Goal: Register for event/course

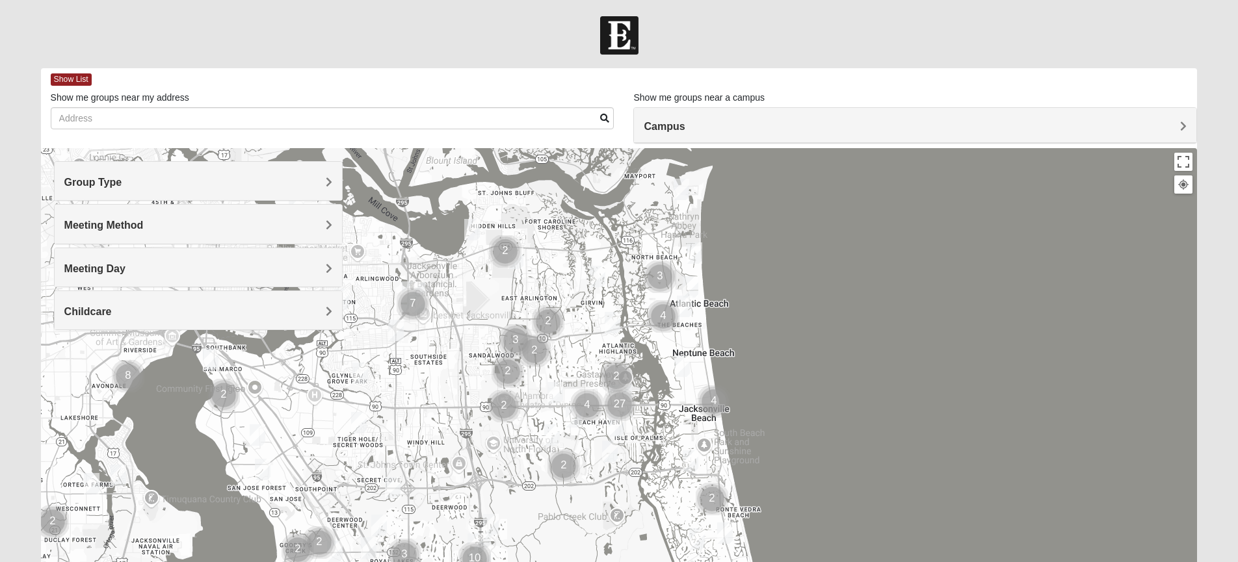
click at [122, 183] on span "Group Type" at bounding box center [93, 182] width 58 height 11
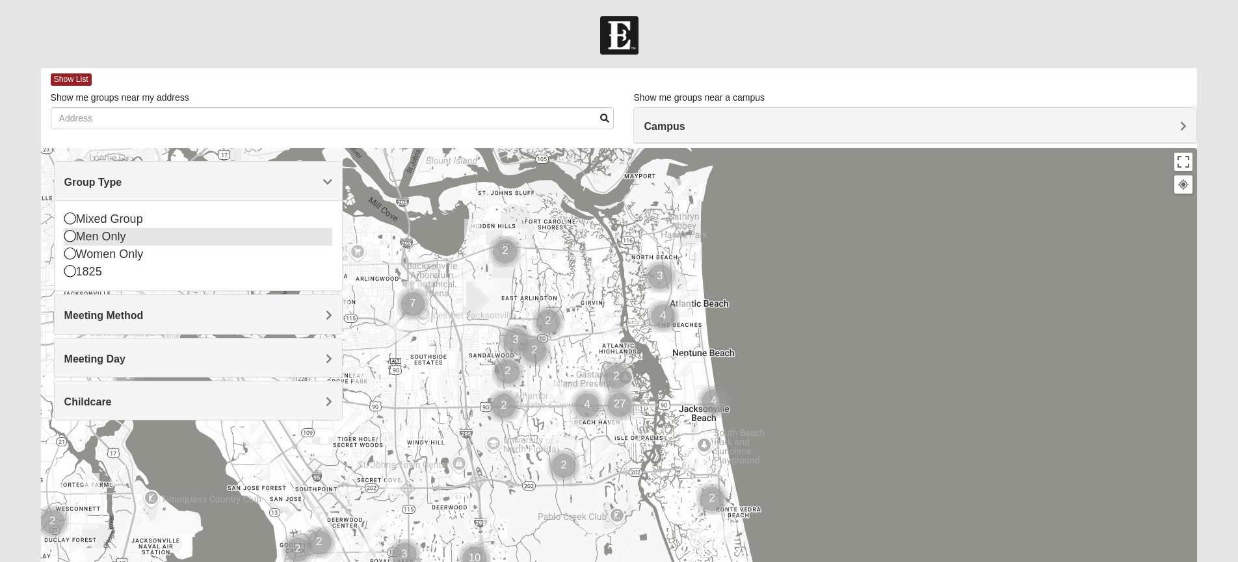
click at [69, 239] on icon at bounding box center [70, 236] width 12 height 12
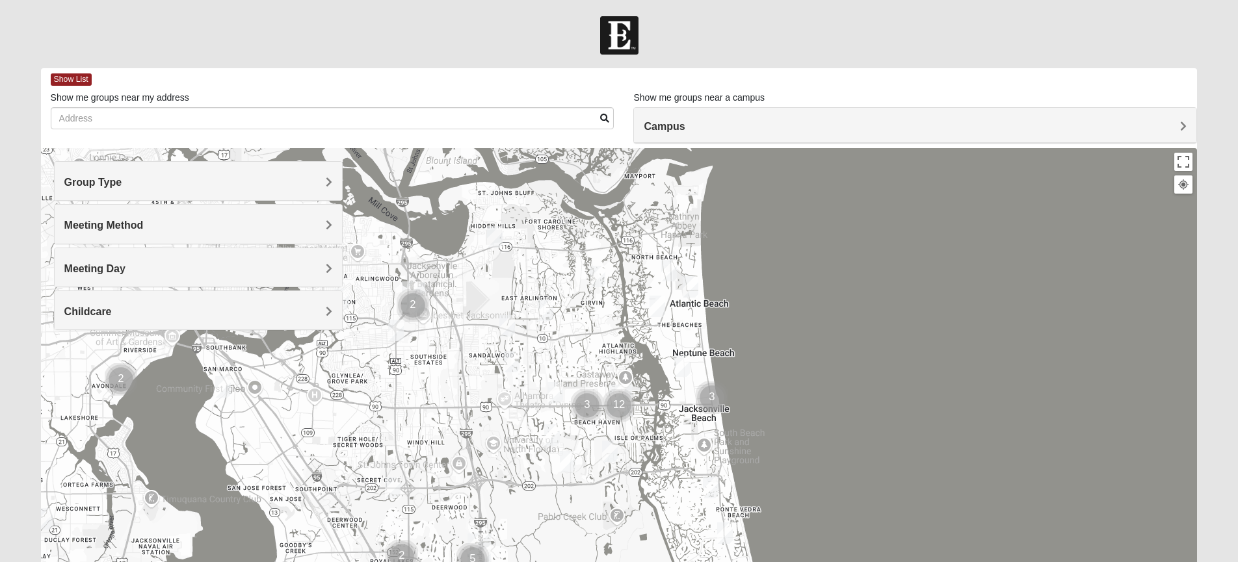
click at [317, 265] on h4 "Meeting Day" at bounding box center [198, 269] width 268 height 12
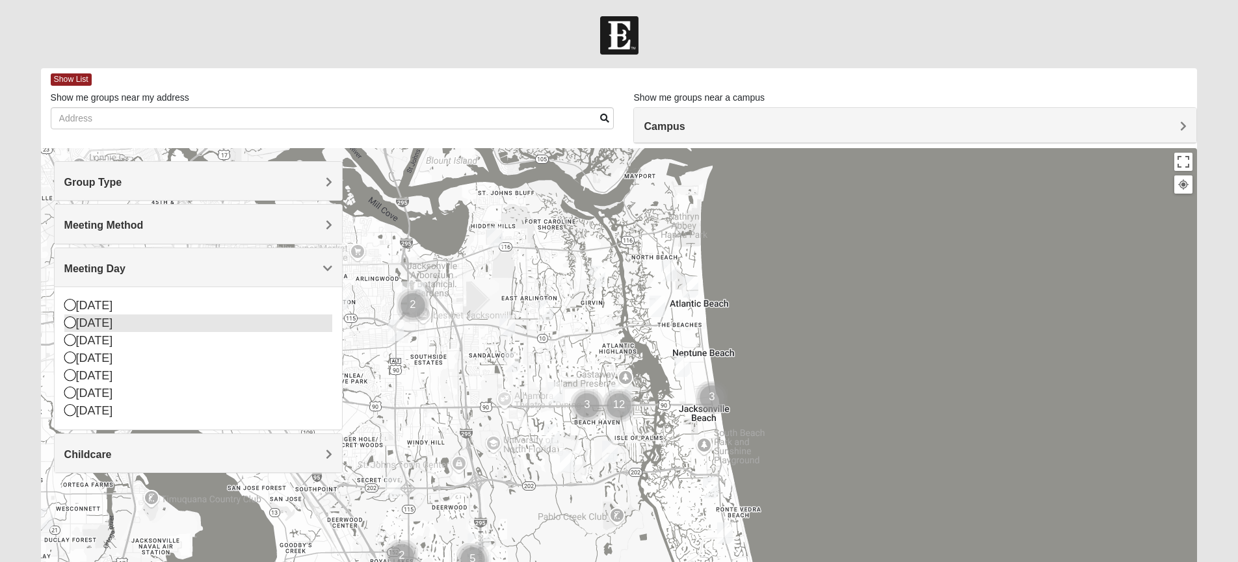
click at [68, 320] on icon at bounding box center [70, 323] width 12 height 12
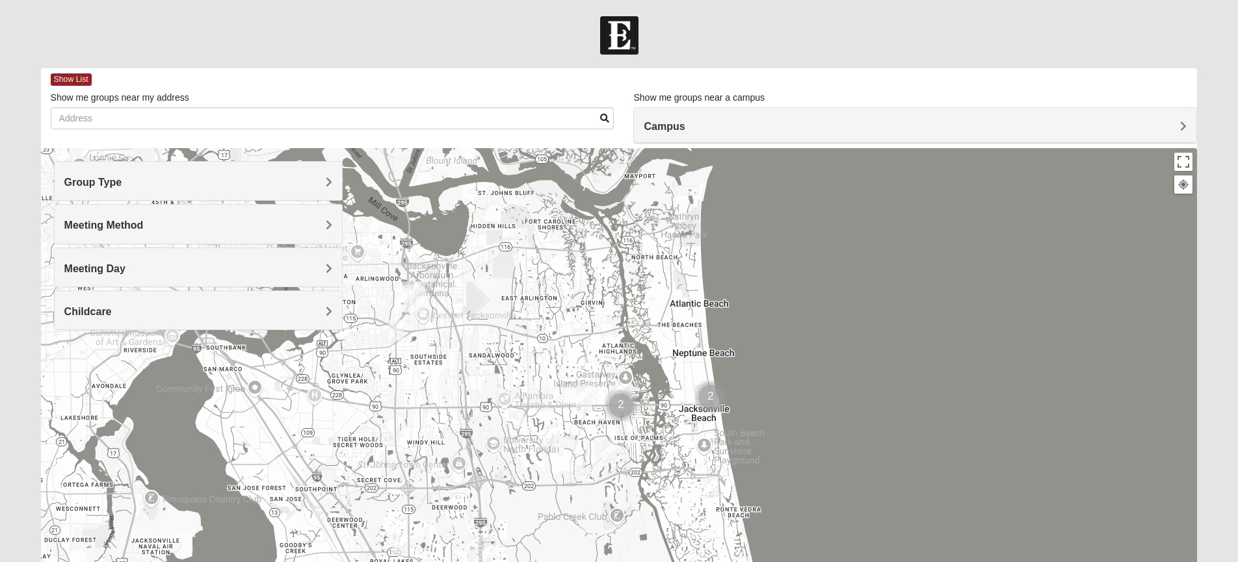
click at [144, 222] on span "Meeting Method" at bounding box center [103, 225] width 79 height 11
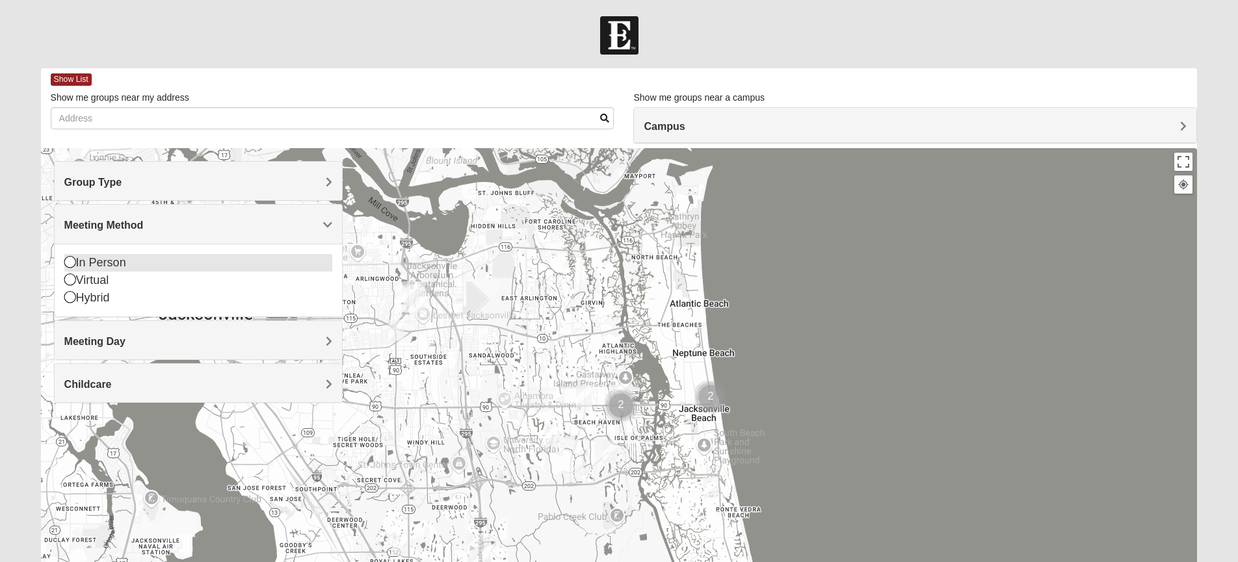
click at [70, 263] on icon at bounding box center [70, 262] width 12 height 12
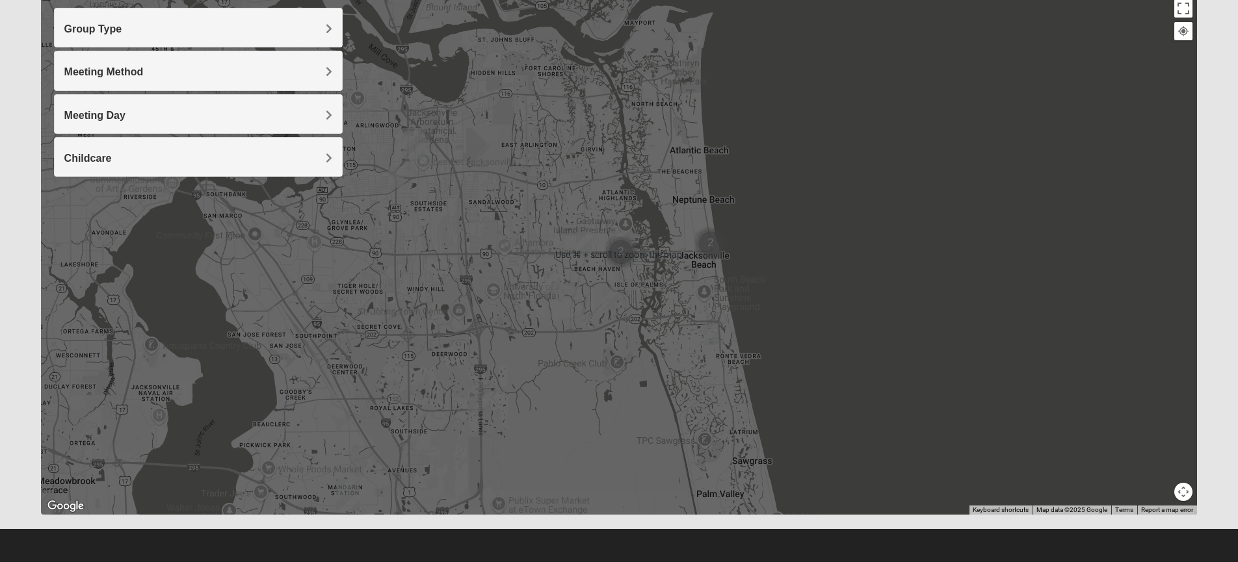
scroll to position [153, 0]
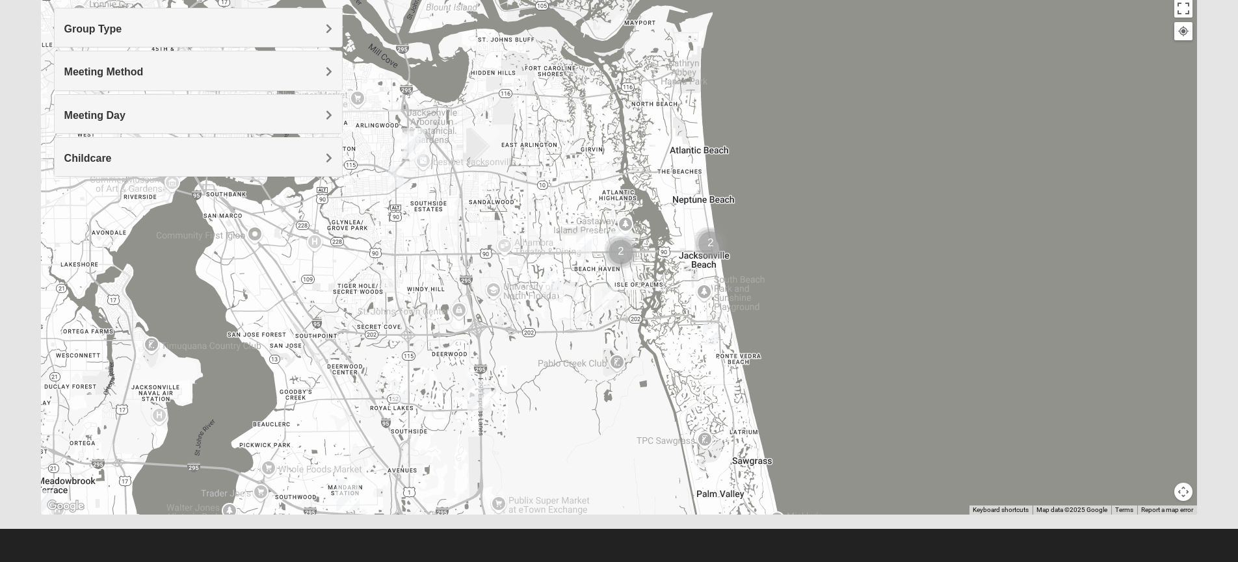
click at [621, 254] on img "Cluster of 2 groups" at bounding box center [621, 252] width 33 height 33
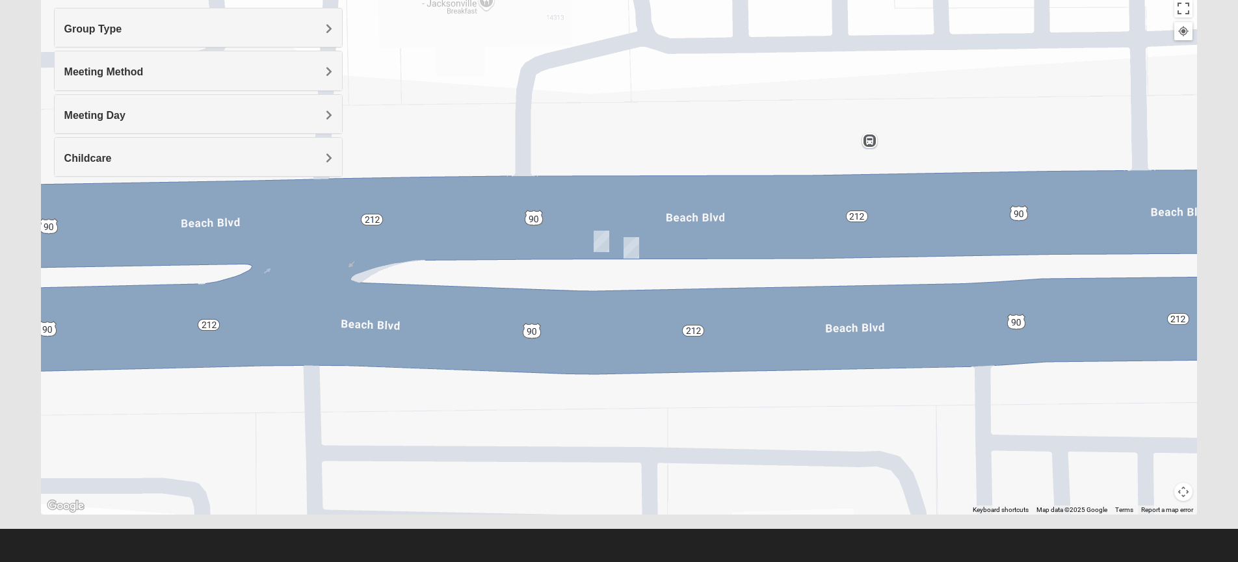
click at [631, 247] on img "On Campus Mens Hawk/Garcia 32250" at bounding box center [631, 247] width 16 height 21
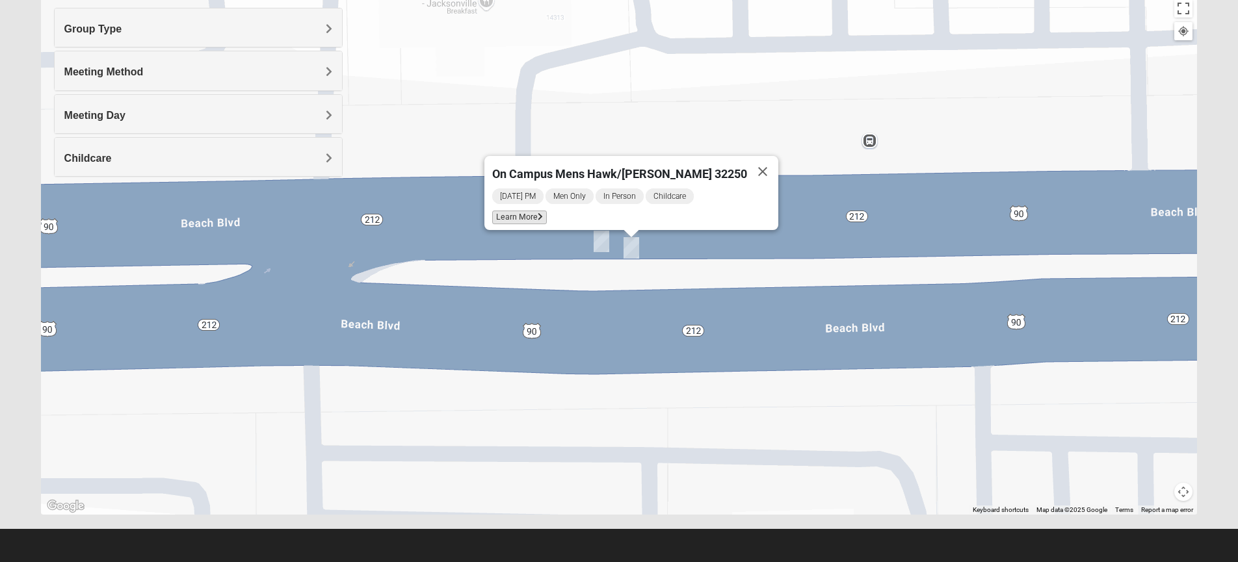
click at [540, 214] on span "Learn More" at bounding box center [519, 218] width 55 height 14
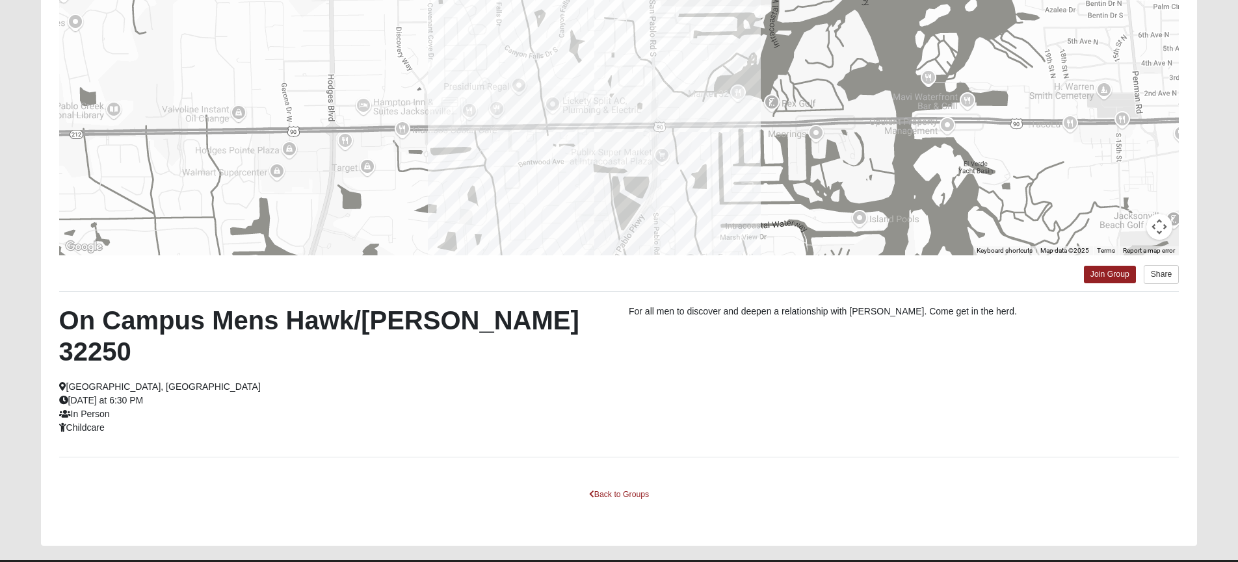
scroll to position [146, 0]
click at [1106, 272] on link "Join Group" at bounding box center [1110, 276] width 52 height 18
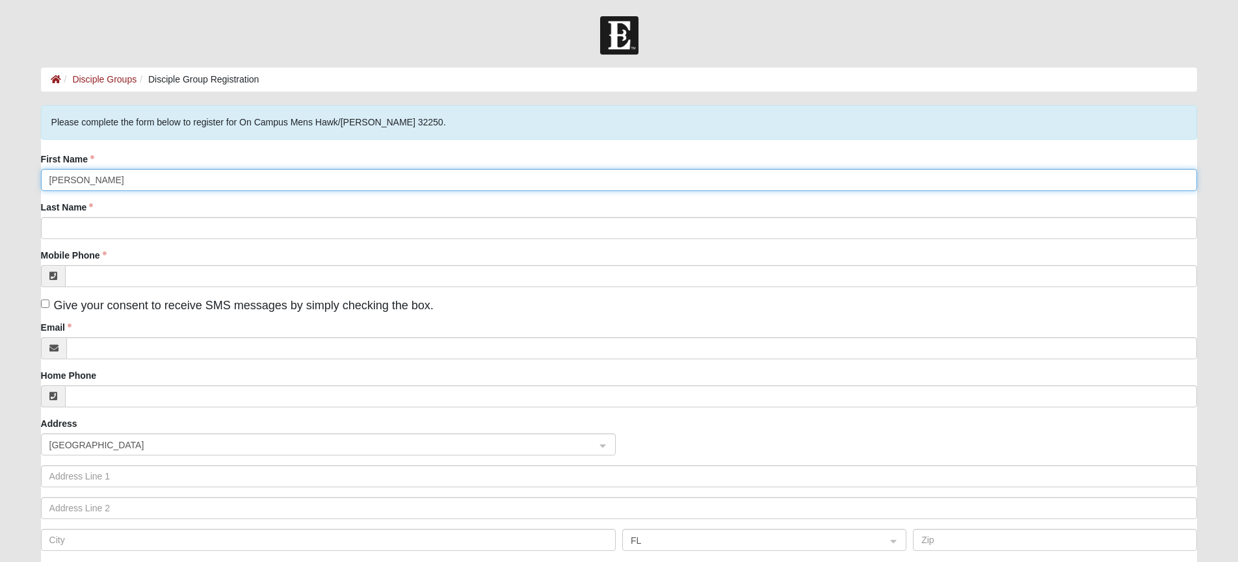
type input "Travis"
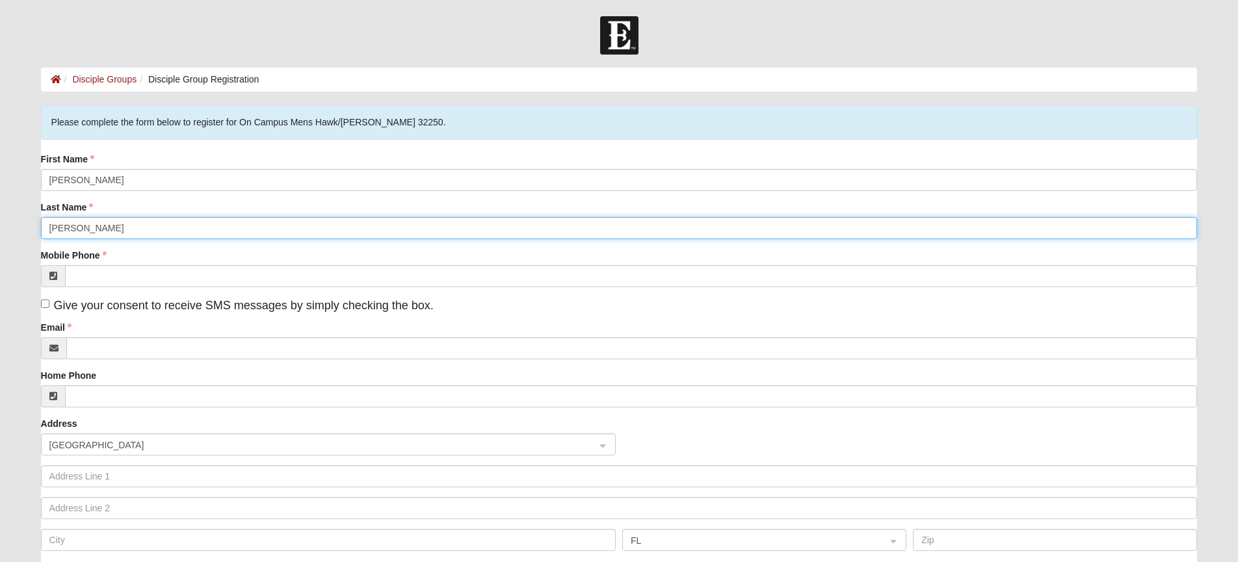
type input "Seger"
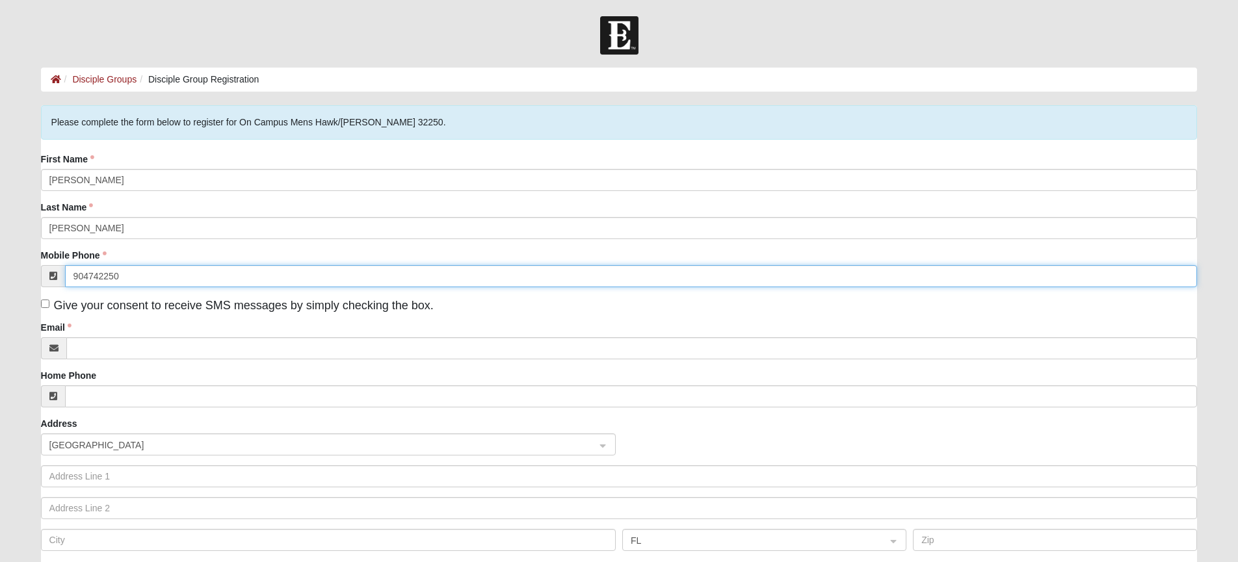
type input "(904) 742-2502"
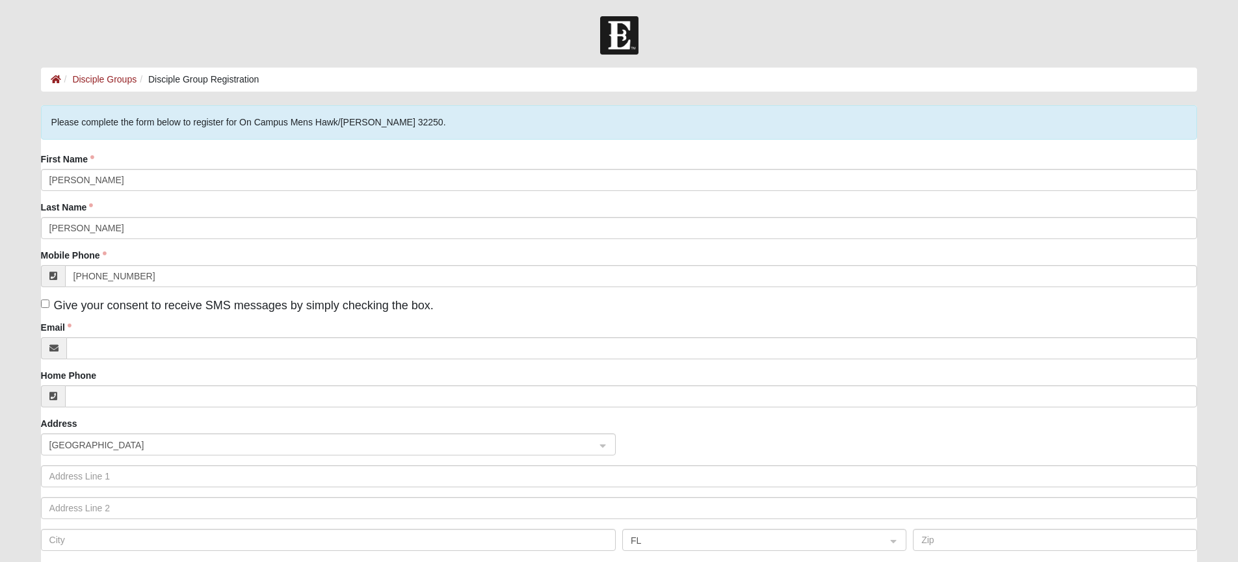
click at [44, 304] on input "Give your consent to receive SMS messages by simply checking the box." at bounding box center [45, 304] width 8 height 8
checkbox input "true"
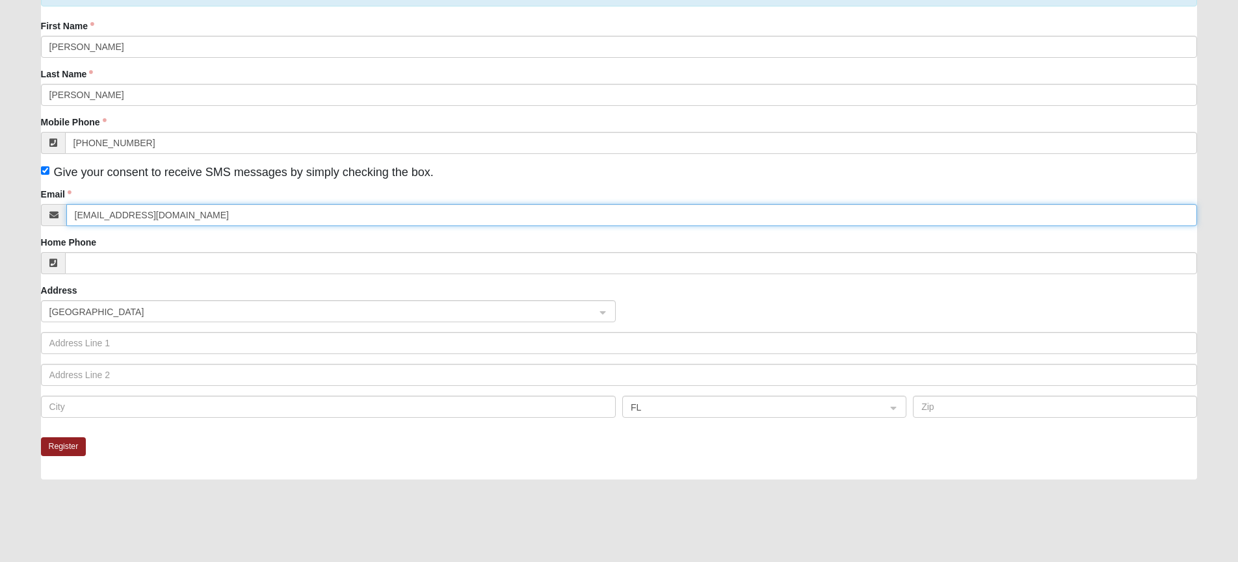
scroll to position [135, 0]
type input "travisseger@bellsouth.net"
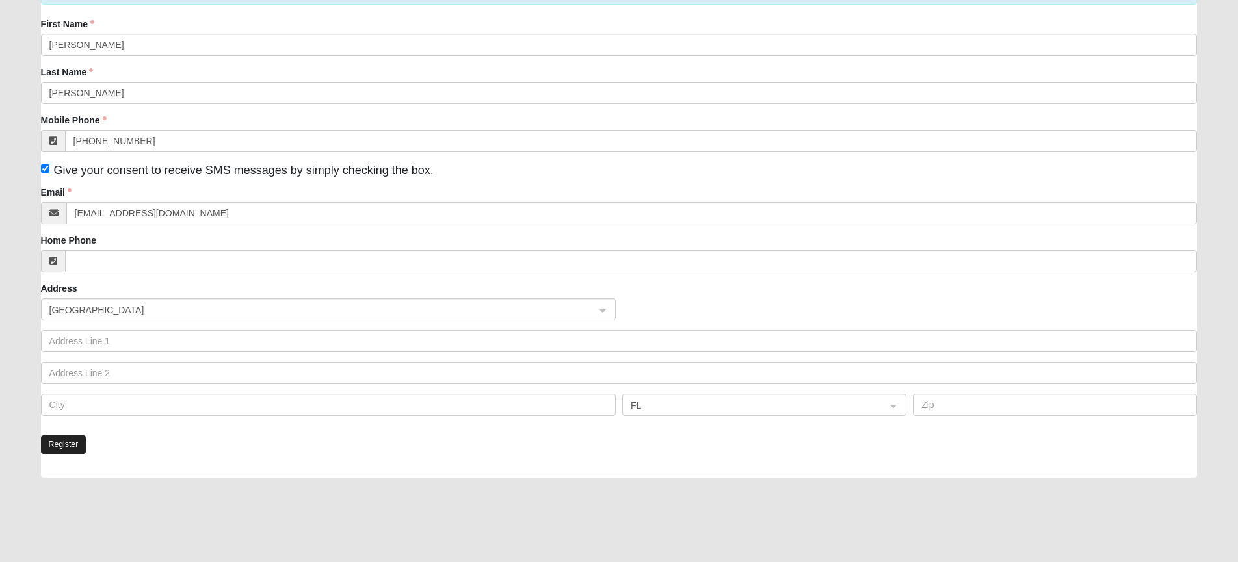
click at [60, 439] on button "Register" at bounding box center [64, 445] width 46 height 19
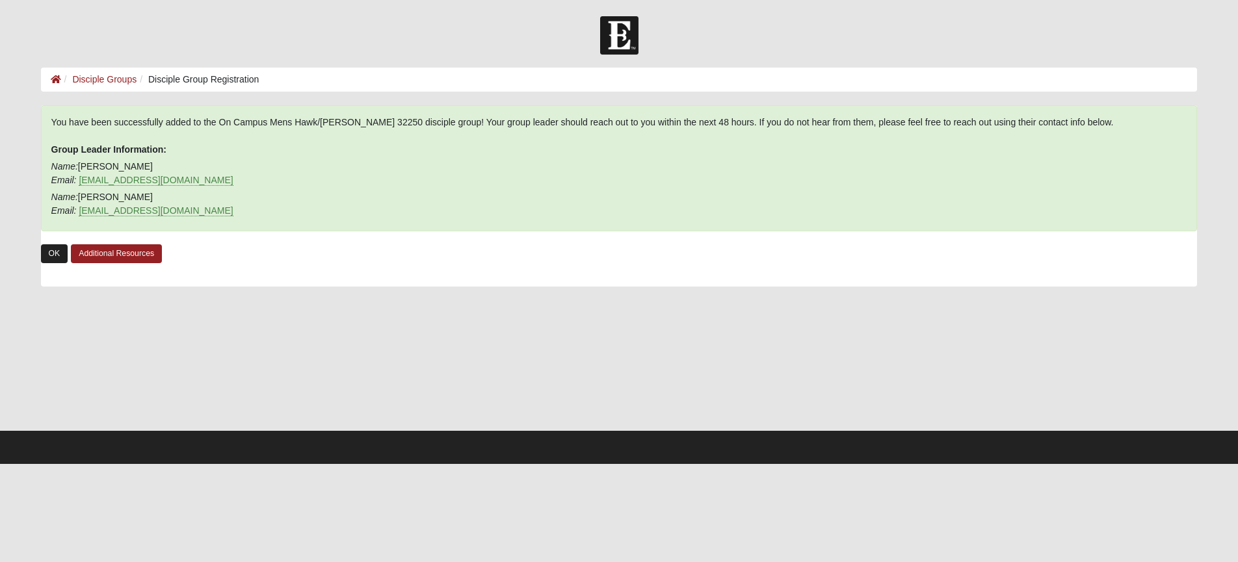
click at [55, 252] on link "OK" at bounding box center [54, 253] width 27 height 19
